Goal: Information Seeking & Learning: Learn about a topic

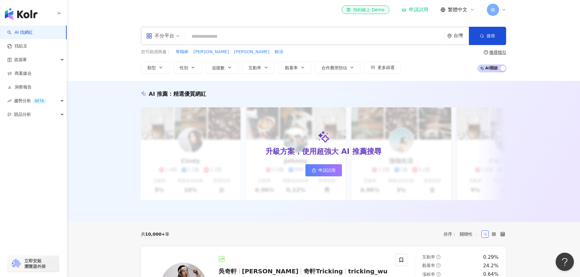
click at [285, 31] on input "search" at bounding box center [315, 37] width 254 height 12
type input "**********"
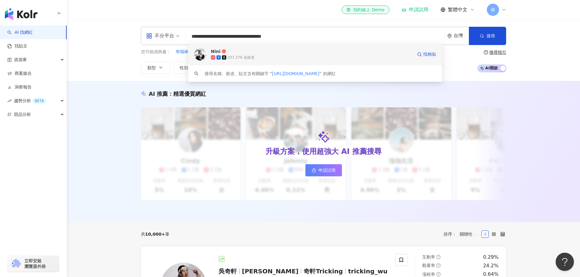
click at [272, 58] on div "207,276 追蹤者" at bounding box center [311, 57] width 201 height 6
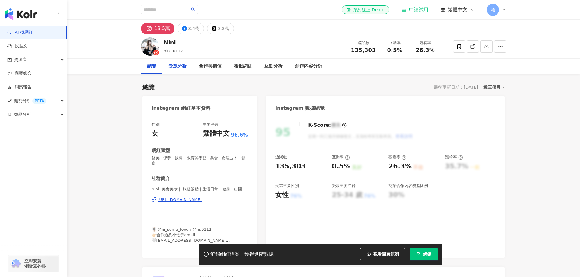
click at [174, 70] on div "受眾分析" at bounding box center [177, 66] width 30 height 15
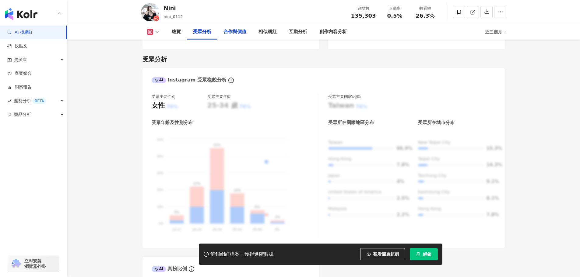
click at [231, 30] on div "合作與價值" at bounding box center [234, 31] width 23 height 7
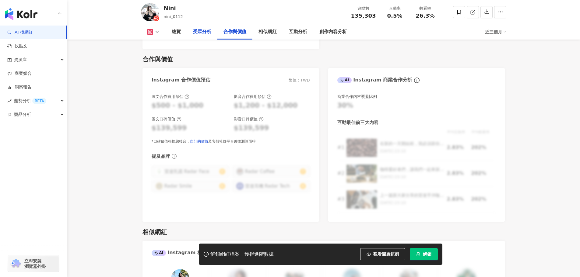
click at [194, 34] on div "受眾分析" at bounding box center [202, 31] width 18 height 7
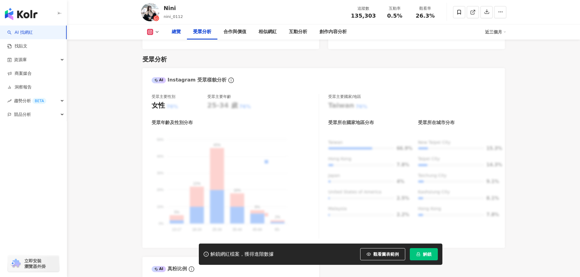
click at [178, 34] on div "總覽" at bounding box center [176, 31] width 9 height 7
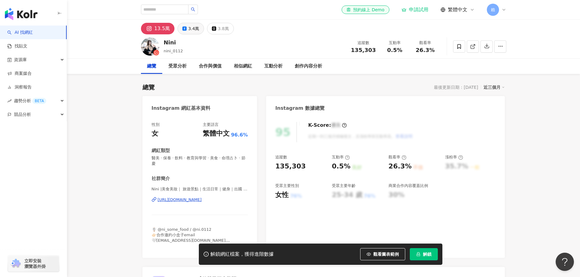
click at [196, 30] on div "3.4萬" at bounding box center [193, 28] width 11 height 9
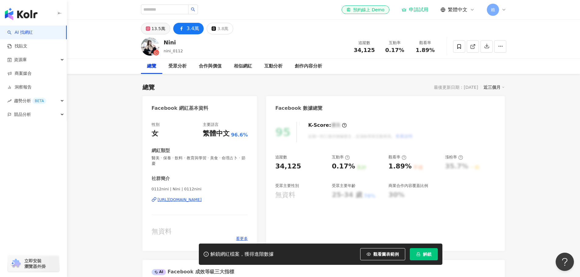
click at [153, 32] on div "13.5萬" at bounding box center [159, 28] width 14 height 9
click at [153, 32] on button "13.5萬" at bounding box center [155, 29] width 29 height 12
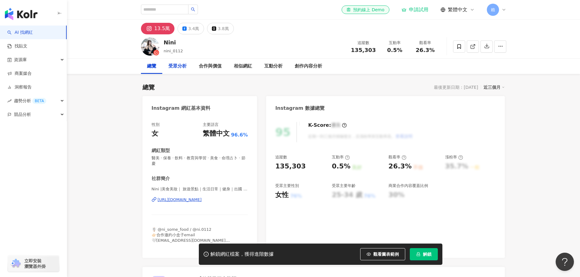
click at [184, 69] on div "受眾分析" at bounding box center [177, 66] width 18 height 7
